Goal: Register for event/course

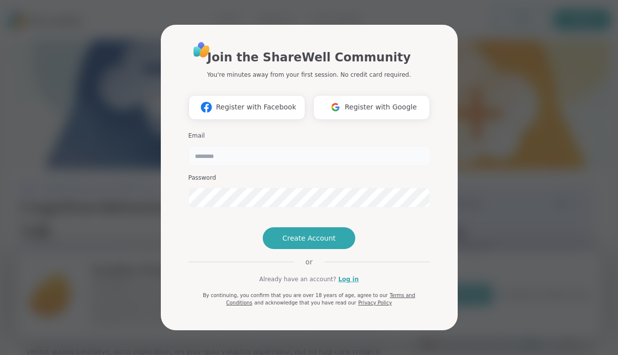
click at [266, 146] on input "email" at bounding box center [308, 156] width 241 height 20
type input "**********"
click at [301, 243] on span "Create Account" at bounding box center [308, 238] width 53 height 10
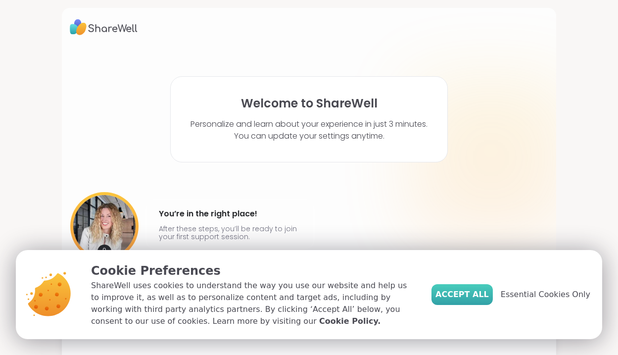
click at [480, 303] on button "Accept All" at bounding box center [461, 294] width 61 height 21
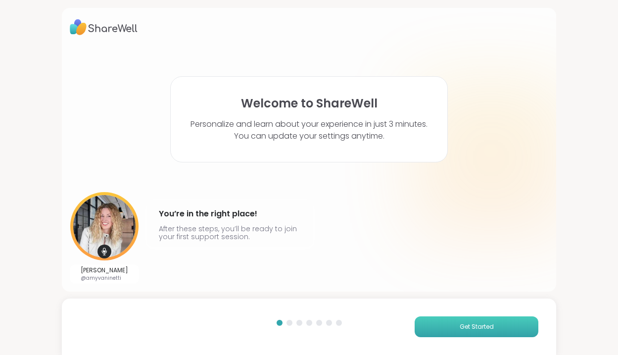
click at [484, 319] on button "Get Started" at bounding box center [476, 326] width 124 height 21
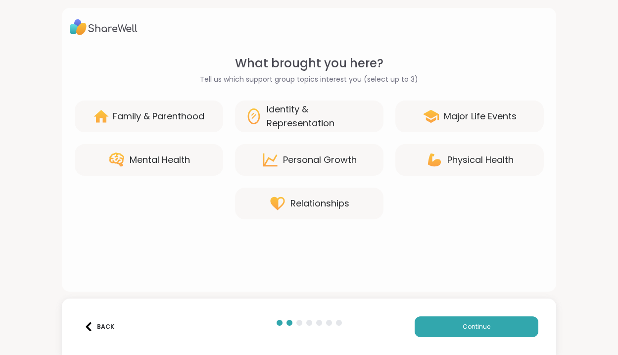
click at [155, 156] on div "Mental Health" at bounding box center [160, 160] width 60 height 14
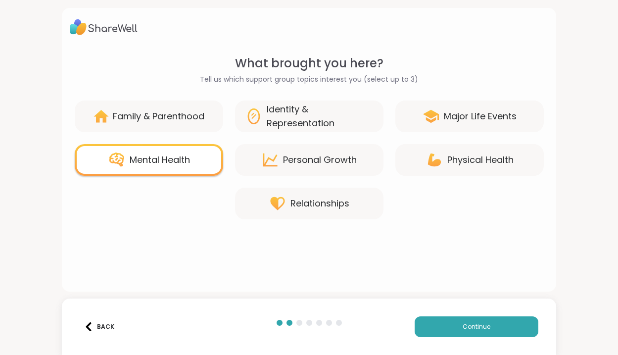
click at [298, 174] on div "Personal Growth" at bounding box center [309, 160] width 148 height 32
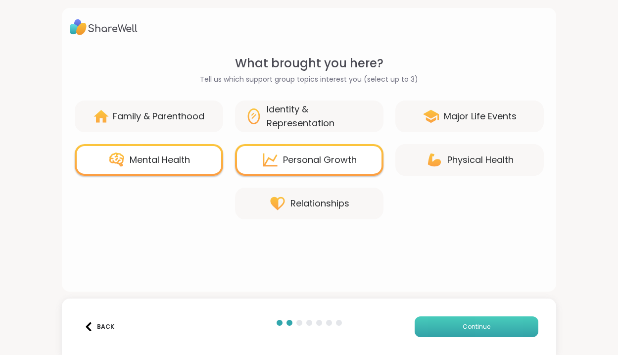
click at [463, 323] on span "Continue" at bounding box center [476, 326] width 28 height 9
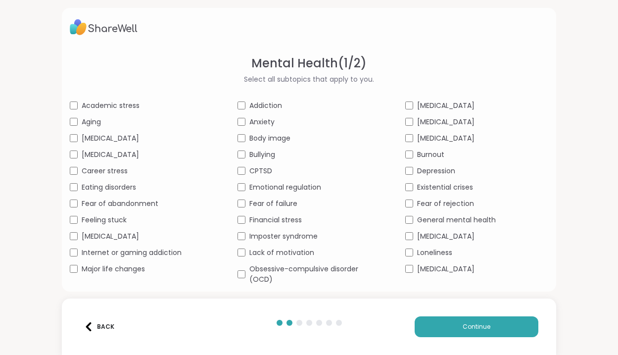
click at [109, 267] on span "Major life changes" at bounding box center [113, 269] width 63 height 10
click at [247, 219] on div "Financial stress" at bounding box center [308, 220] width 143 height 10
click at [249, 247] on span "Lack of motivation" at bounding box center [281, 252] width 65 height 10
click at [469, 318] on button "Continue" at bounding box center [476, 326] width 124 height 21
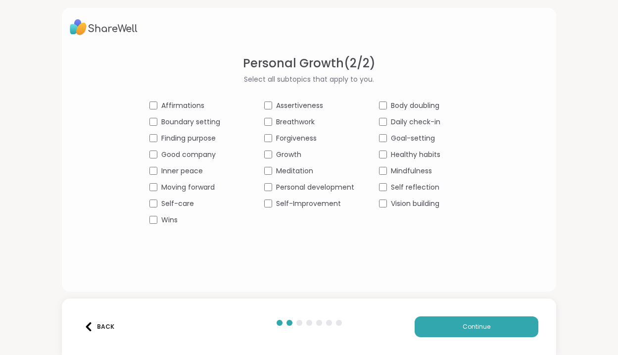
click at [198, 134] on span "Finding purpose" at bounding box center [188, 138] width 54 height 10
click at [178, 104] on span "Affirmations" at bounding box center [182, 105] width 43 height 10
click at [189, 156] on span "Good company" at bounding box center [188, 154] width 54 height 10
click at [185, 147] on div "Affirmations Assertiveness Body doubling Boundary setting Breathwork Daily chec…" at bounding box center [308, 162] width 319 height 125
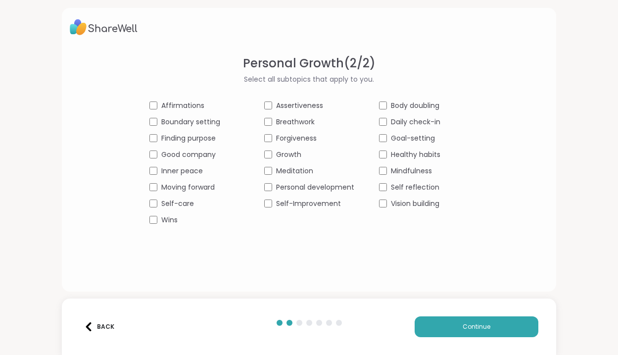
click at [183, 137] on span "Finding purpose" at bounding box center [188, 138] width 54 height 10
click at [183, 155] on span "Good company" at bounding box center [188, 154] width 54 height 10
click at [182, 170] on span "Inner peace" at bounding box center [182, 171] width 42 height 10
click at [184, 204] on span "Self-care" at bounding box center [177, 203] width 33 height 10
click at [278, 150] on span "Growth" at bounding box center [288, 154] width 25 height 10
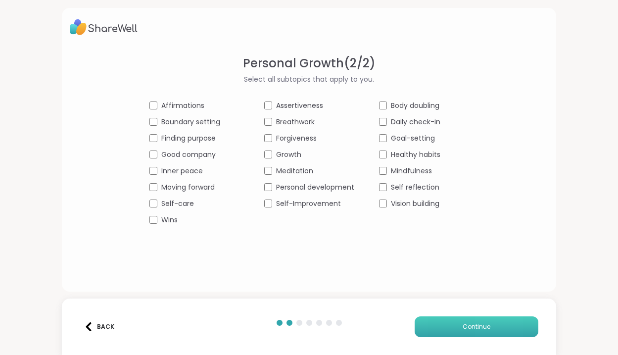
click at [486, 329] on span "Continue" at bounding box center [476, 326] width 28 height 9
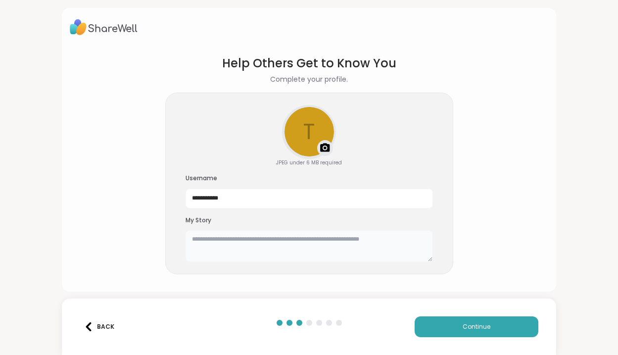
click at [277, 252] on textarea at bounding box center [308, 246] width 247 height 32
click at [322, 153] on img at bounding box center [325, 148] width 12 height 12
click at [347, 241] on textarea at bounding box center [308, 246] width 247 height 32
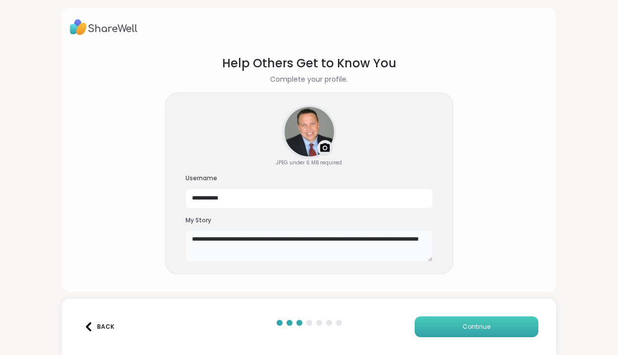
type textarea "**********"
click at [477, 324] on span "Continue" at bounding box center [476, 326] width 28 height 9
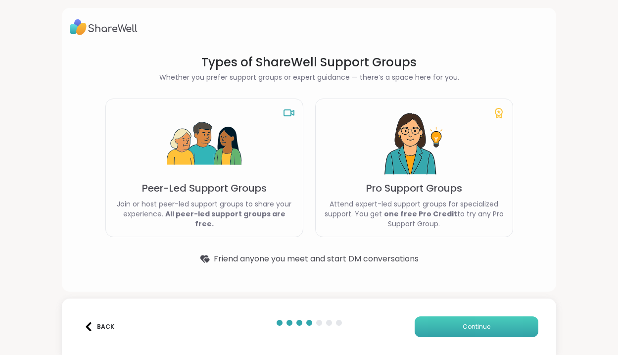
click at [465, 326] on span "Continue" at bounding box center [476, 326] width 28 height 9
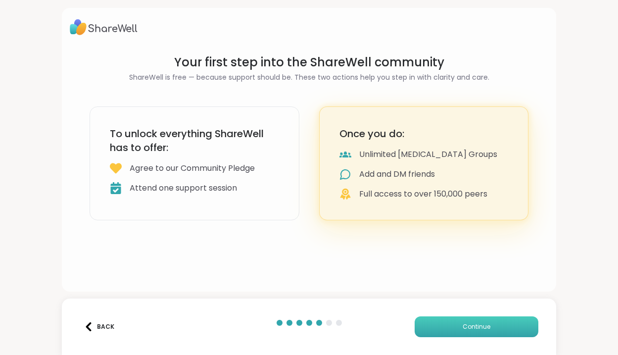
click at [482, 333] on button "Continue" at bounding box center [476, 326] width 124 height 21
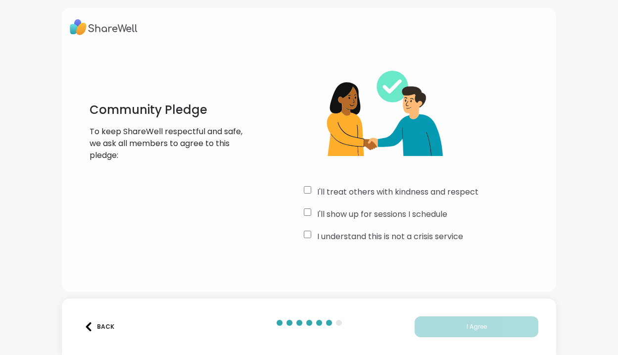
click at [414, 193] on label "I'll treat others with kindness and respect" at bounding box center [397, 192] width 161 height 12
click at [410, 213] on label "I'll show up for sessions I schedule" at bounding box center [382, 214] width 130 height 12
click at [407, 236] on label "I understand this is not a crisis service" at bounding box center [390, 236] width 146 height 12
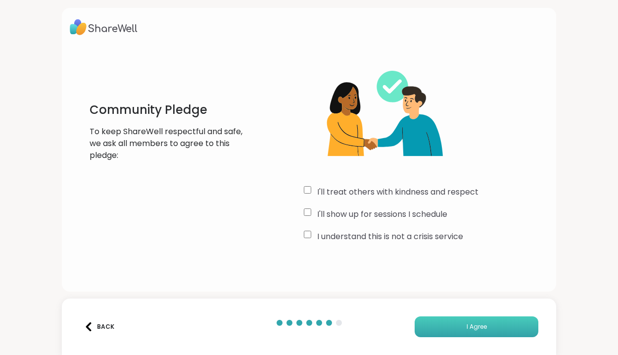
click at [487, 327] on button "I Agree" at bounding box center [476, 326] width 124 height 21
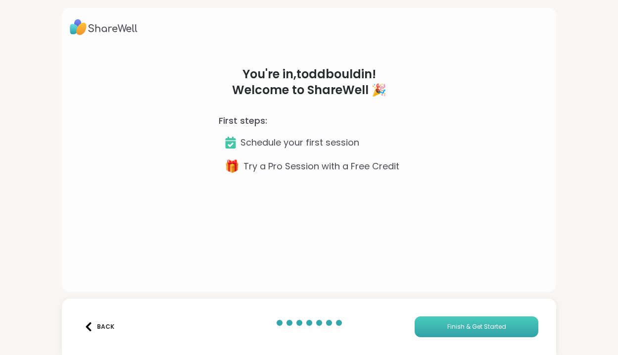
click at [473, 332] on button "Finish & Get Started" at bounding box center [476, 326] width 124 height 21
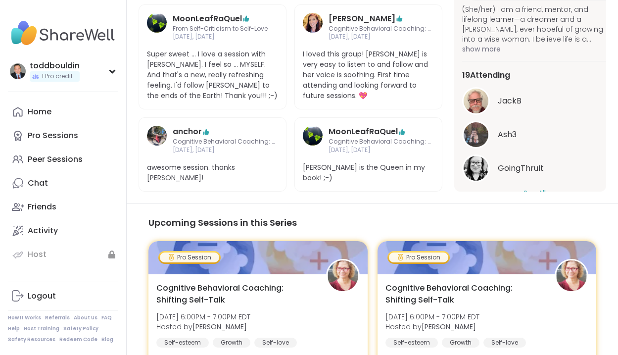
scroll to position [633, 0]
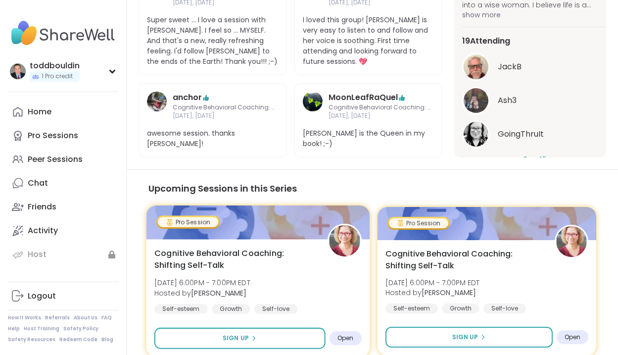
click at [345, 334] on span "Open" at bounding box center [345, 338] width 16 height 8
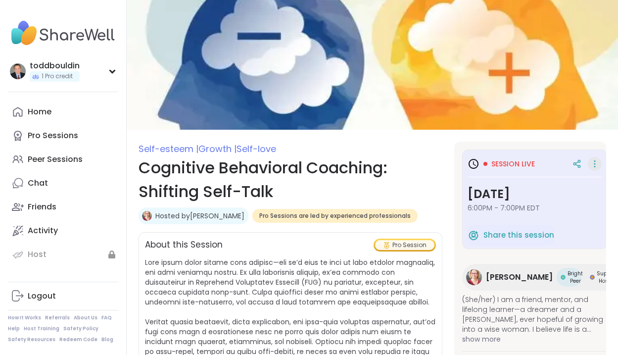
click at [589, 164] on icon at bounding box center [594, 164] width 10 height 14
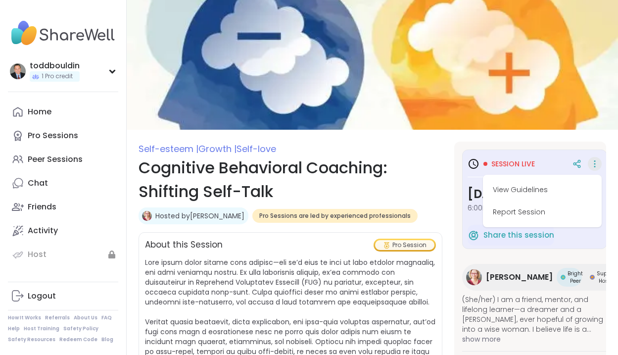
click at [503, 159] on span "Session live" at bounding box center [513, 164] width 44 height 10
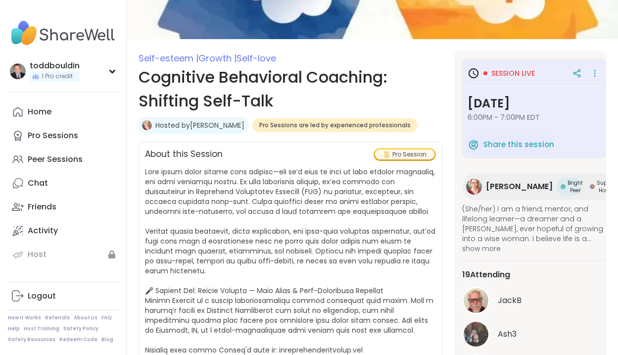
scroll to position [89, 0]
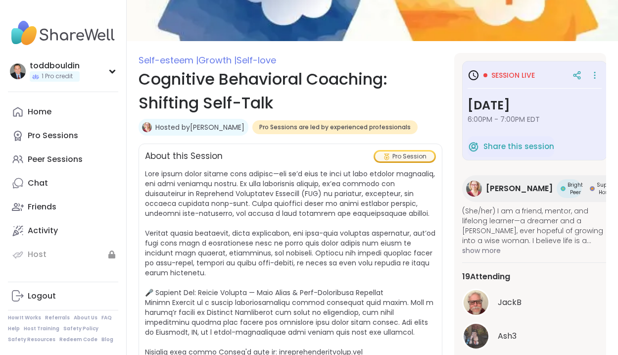
click at [391, 157] on div "Pro Session" at bounding box center [404, 156] width 59 height 10
drag, startPoint x: 615, startPoint y: 107, endPoint x: 618, endPoint y: 143, distance: 36.3
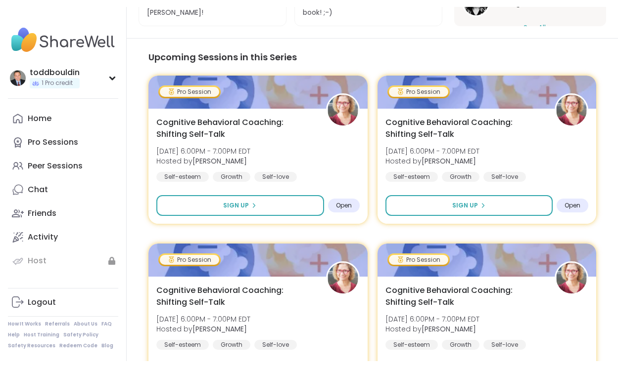
scroll to position [776, 0]
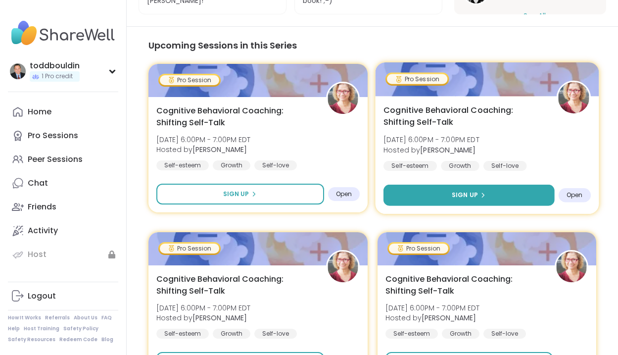
click at [486, 184] on button "Sign Up" at bounding box center [468, 194] width 171 height 21
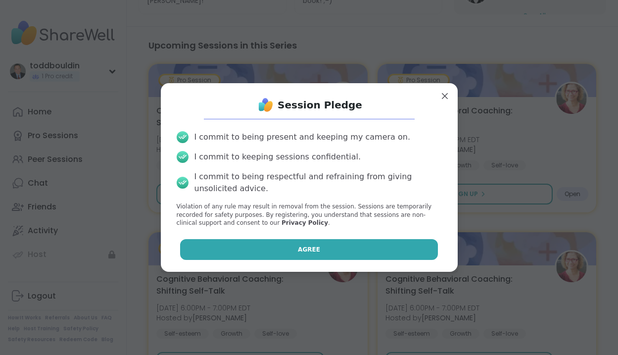
click at [320, 252] on button "Agree" at bounding box center [309, 249] width 258 height 21
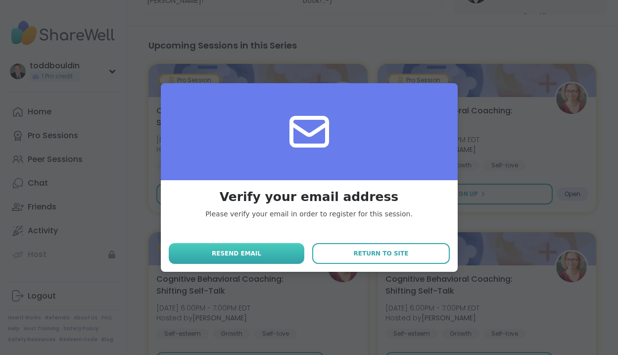
click at [254, 252] on span "Resend email" at bounding box center [236, 253] width 49 height 9
